Goal: Find specific page/section

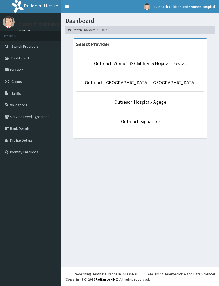
click at [179, 70] on li "Outreach Women & Children'S Hopital - Festac" at bounding box center [140, 63] width 128 height 20
click at [181, 64] on link "Outreach Women & Children'S Hopital - Festac" at bounding box center [140, 63] width 92 height 6
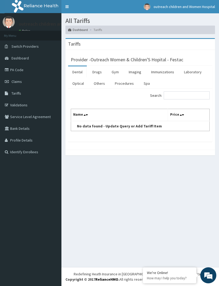
click at [123, 88] on link "Procedures" at bounding box center [123, 83] width 27 height 11
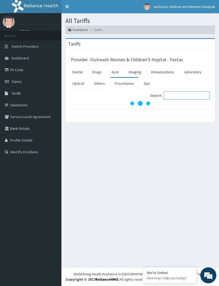
click at [192, 97] on input "Search:" at bounding box center [186, 95] width 46 height 8
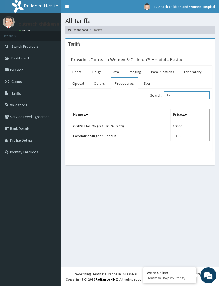
type input "P"
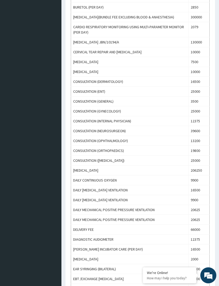
scroll to position [293, 0]
